Goal: Navigation & Orientation: Find specific page/section

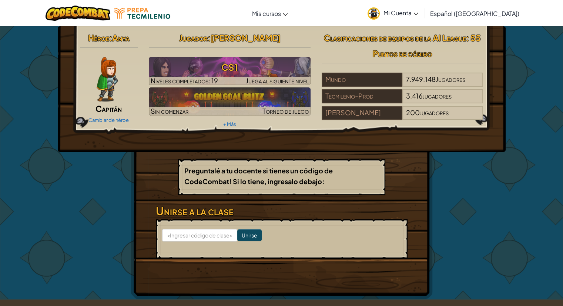
drag, startPoint x: 523, startPoint y: 152, endPoint x: 536, endPoint y: 107, distance: 47.4
click at [536, 107] on div "Héroe : [PERSON_NAME] [PERSON_NAME] de héroe Jugador : [PERSON_NAME] CS1 Nivele…" at bounding box center [281, 162] width 563 height 273
click at [409, 9] on font "Mi Cuenta" at bounding box center [397, 13] width 28 height 8
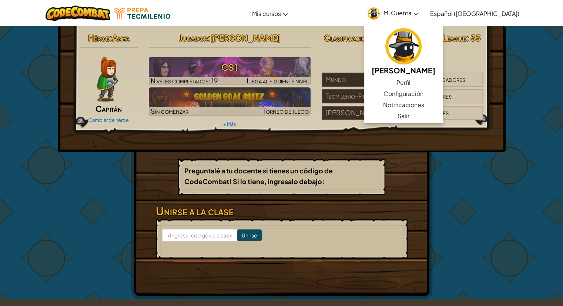
click at [406, 16] on link "Mi Cuenta" at bounding box center [393, 12] width 58 height 23
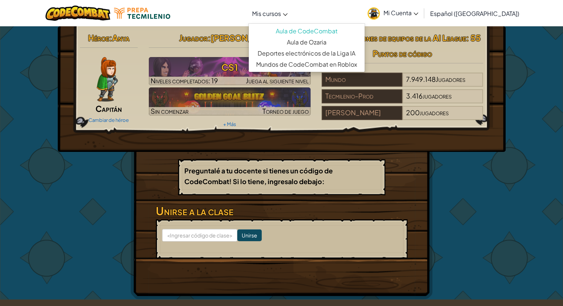
click at [364, 1] on link "Mi Cuenta" at bounding box center [393, 12] width 58 height 23
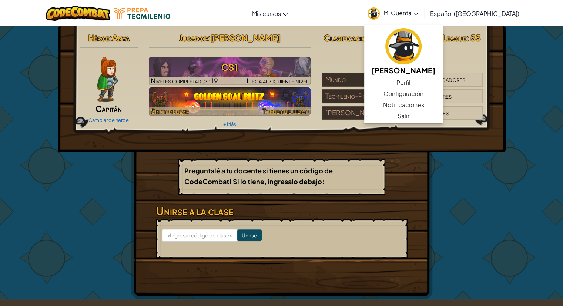
click at [296, 106] on img at bounding box center [230, 101] width 162 height 28
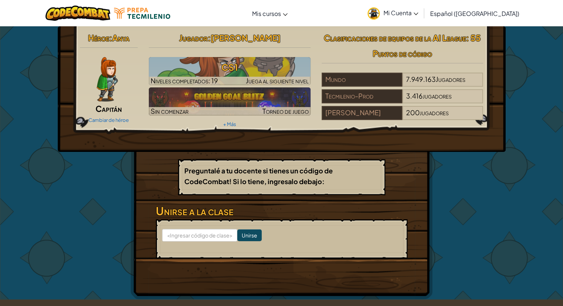
click at [460, 6] on link "Español ([GEOGRAPHIC_DATA])" at bounding box center [474, 13] width 97 height 20
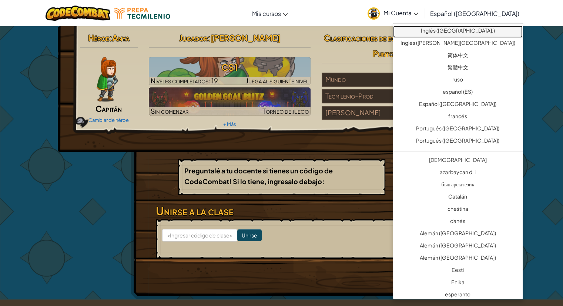
click at [468, 28] on font "Inglés ([GEOGRAPHIC_DATA].)" at bounding box center [458, 30] width 74 height 7
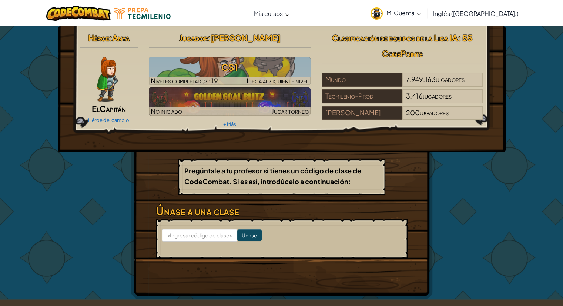
click at [482, 11] on font "Inglés ([GEOGRAPHIC_DATA].)" at bounding box center [475, 14] width 85 height 8
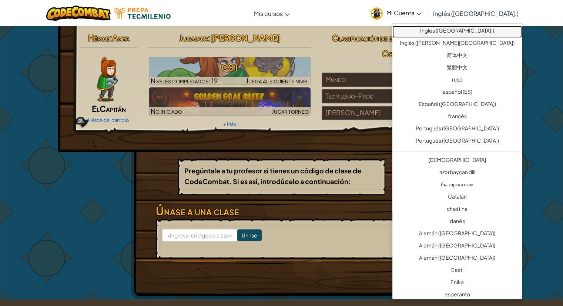
click at [466, 32] on font "Inglés ([GEOGRAPHIC_DATA].)" at bounding box center [457, 30] width 74 height 7
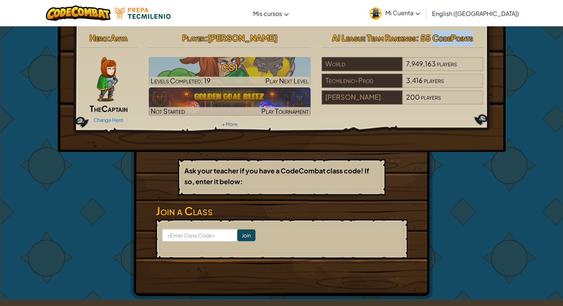
click at [466, 33] on span ": 55 CodePoints" at bounding box center [444, 38] width 57 height 10
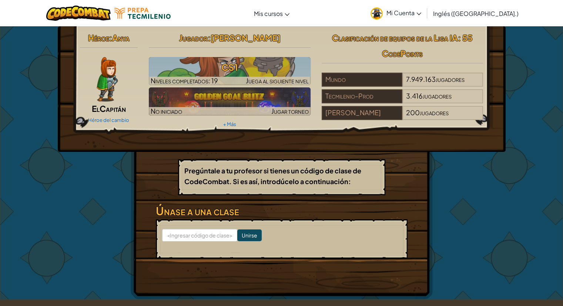
click at [476, 13] on font "Inglés ([GEOGRAPHIC_DATA].)" at bounding box center [475, 14] width 85 height 8
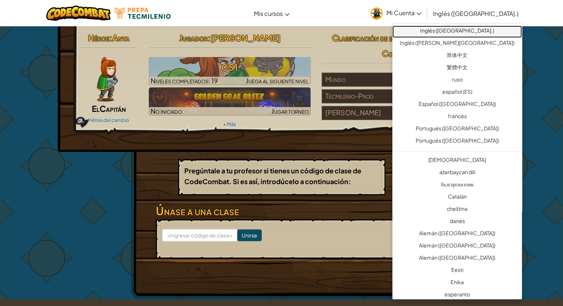
click at [466, 29] on font "Inglés ([GEOGRAPHIC_DATA].)" at bounding box center [457, 30] width 74 height 7
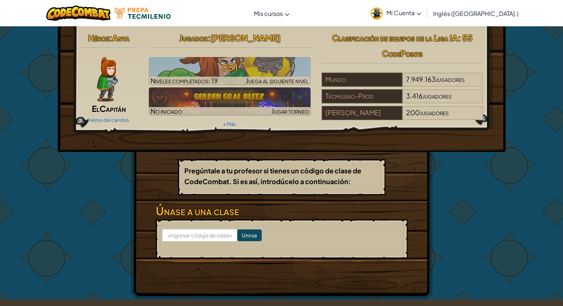
click at [466, 17] on link "Inglés ([GEOGRAPHIC_DATA].)" at bounding box center [475, 13] width 93 height 20
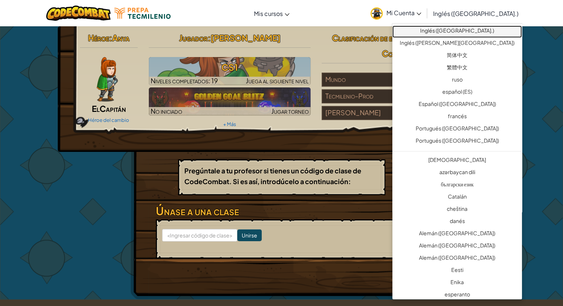
click at [465, 31] on font "Inglés ([GEOGRAPHIC_DATA].)" at bounding box center [457, 30] width 74 height 7
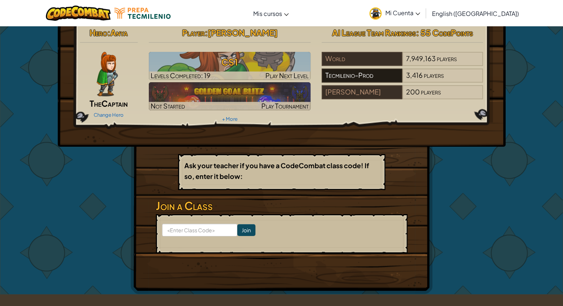
scroll to position [6, 0]
click at [303, 30] on h2 "Player : [PERSON_NAME]" at bounding box center [230, 32] width 162 height 16
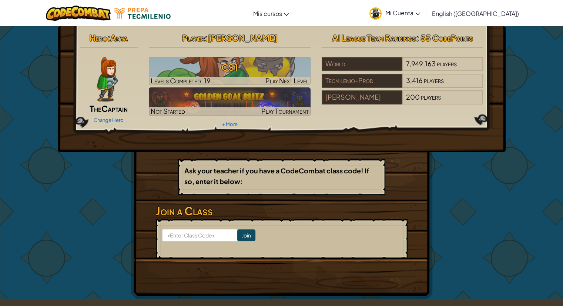
click at [420, 11] on span "Mi Cuenta" at bounding box center [402, 13] width 35 height 8
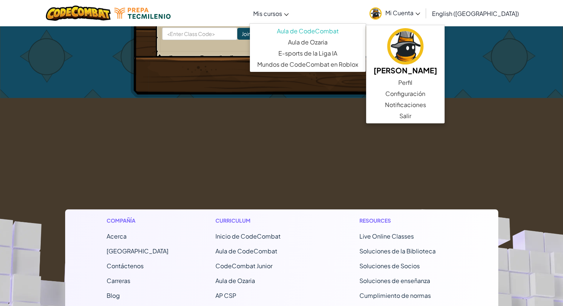
scroll to position [202, 0]
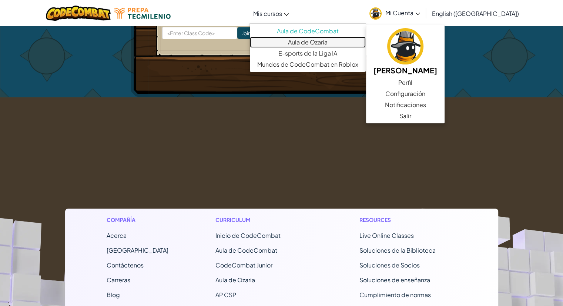
click at [319, 43] on link "Aula de Ozaria" at bounding box center [308, 42] width 116 height 11
